Goal: Check status

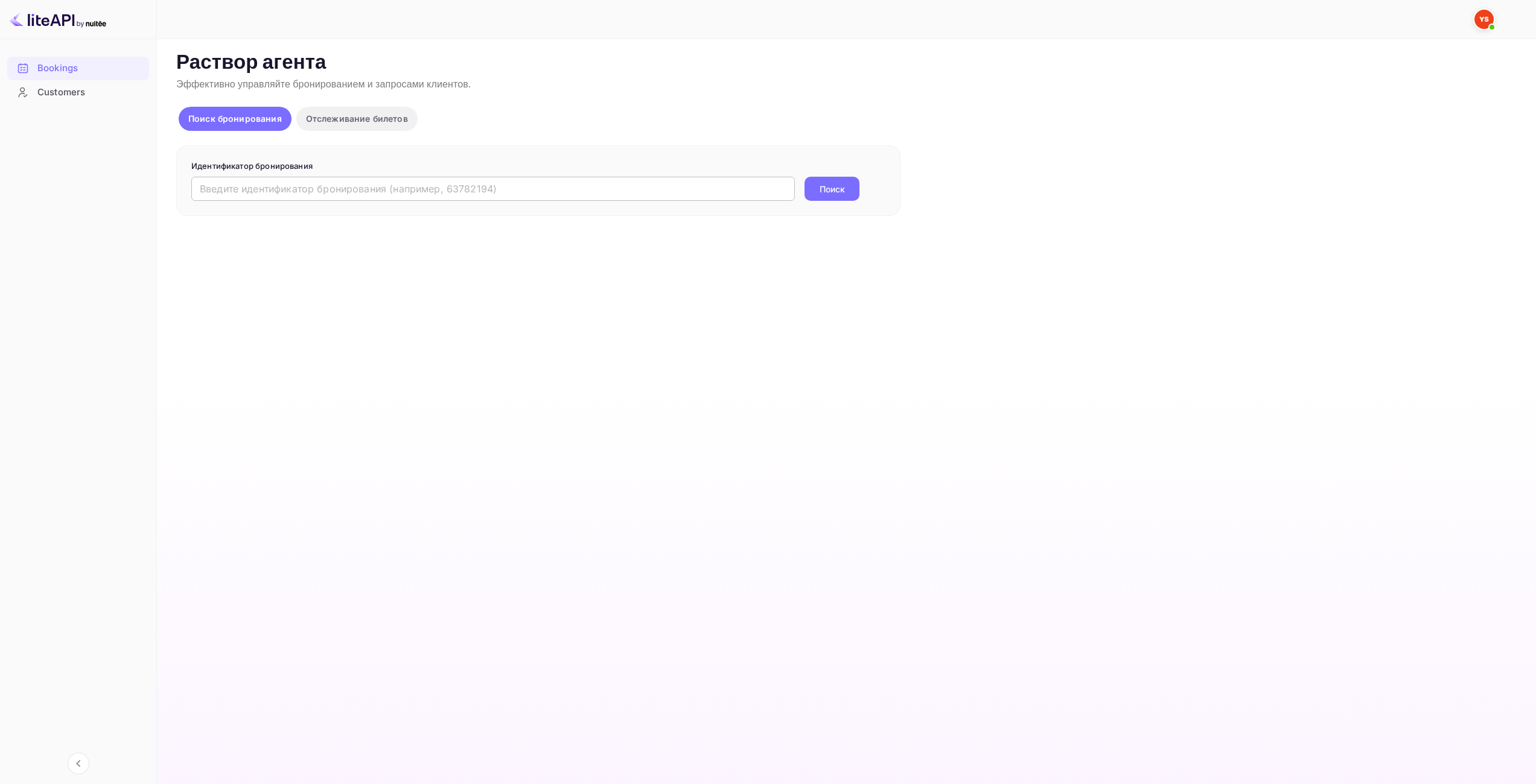
drag, startPoint x: 0, startPoint y: 0, endPoint x: 653, endPoint y: 185, distance: 678.7
click at [653, 186] on input "text" at bounding box center [493, 189] width 604 height 24
paste input "9349439"
type input "9349439"
click at [850, 195] on button "Поиск" at bounding box center [831, 189] width 55 height 24
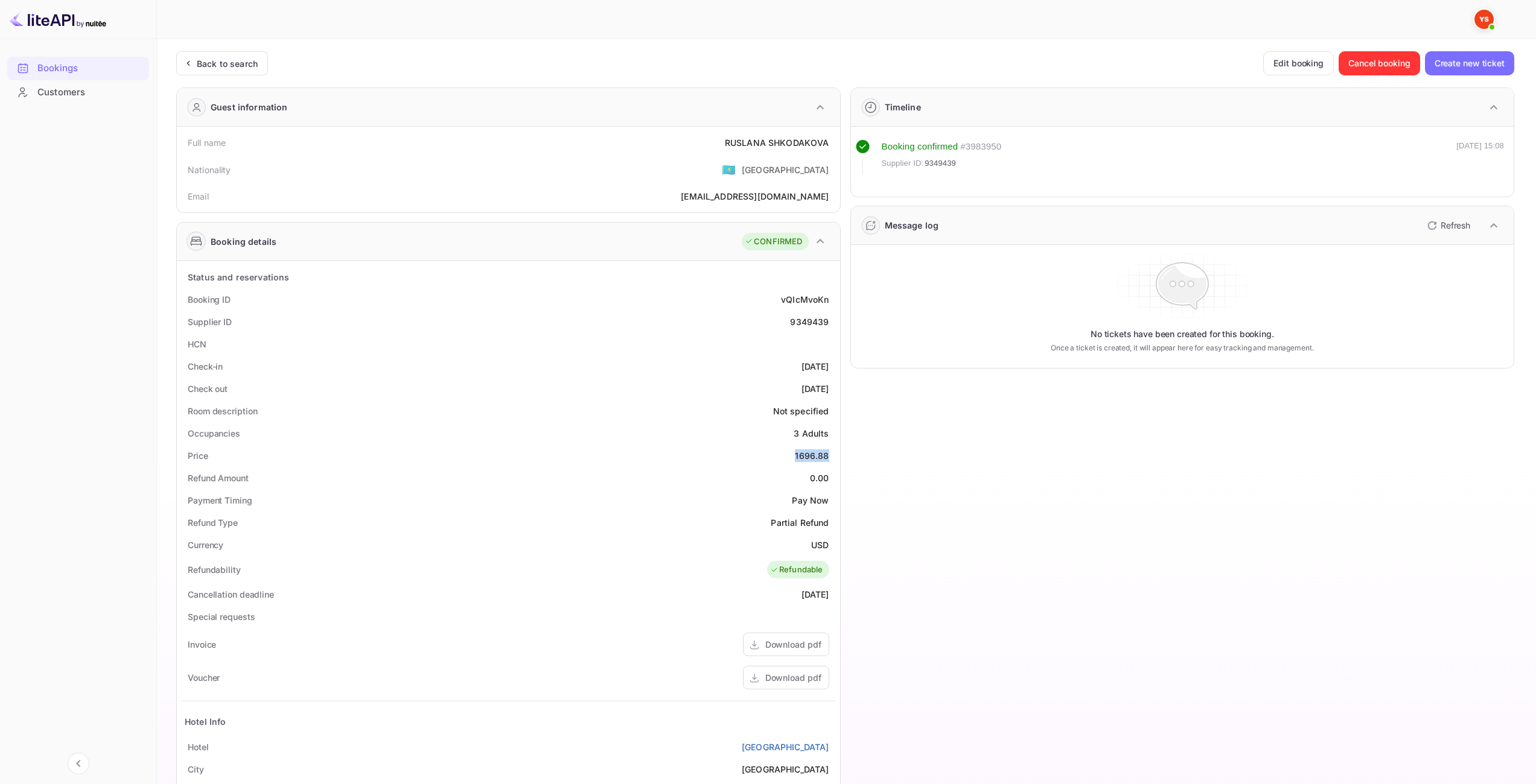
click at [814, 451] on div "1696.88" at bounding box center [811, 455] width 34 height 13
copy div "1696.88"
click at [820, 544] on div "USD" at bounding box center [820, 545] width 18 height 13
copy div "USD"
